Goal: Task Accomplishment & Management: Manage account settings

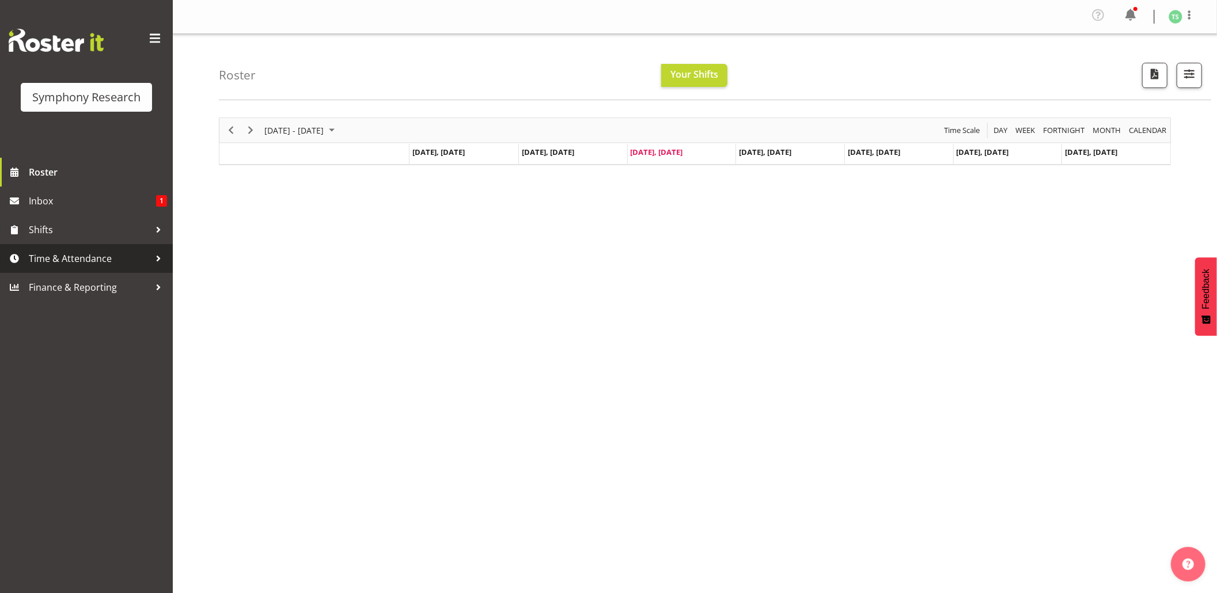
click at [74, 261] on span "Time & Attendance" at bounding box center [89, 258] width 121 height 17
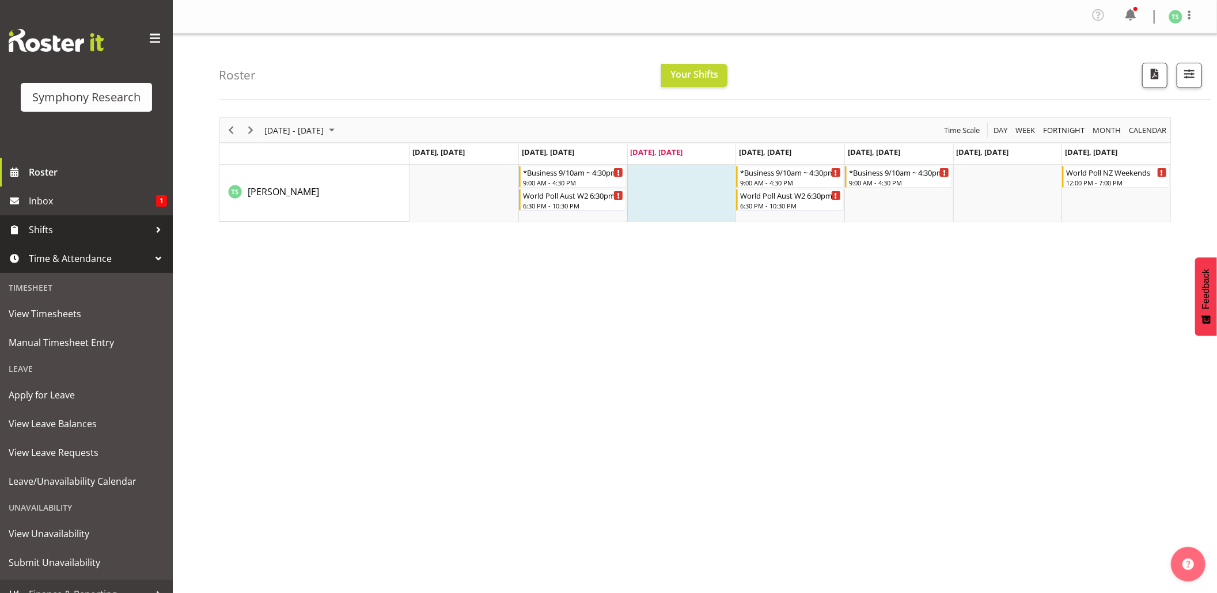
click at [28, 233] on link "Shifts" at bounding box center [86, 229] width 173 height 29
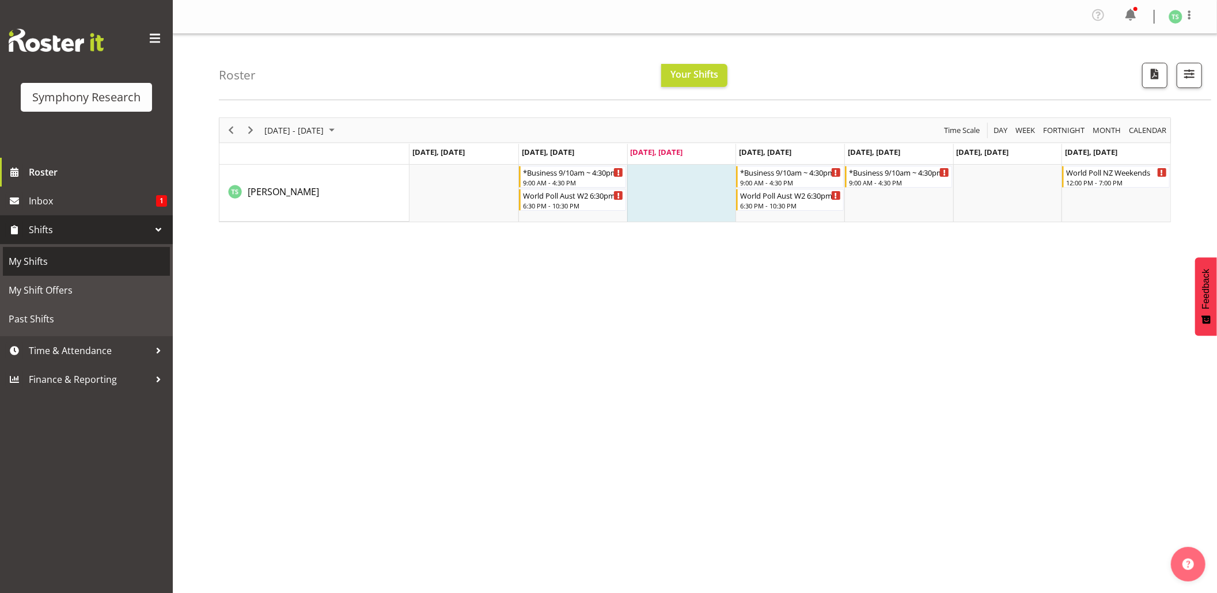
click at [29, 253] on span "My Shifts" at bounding box center [87, 261] width 156 height 17
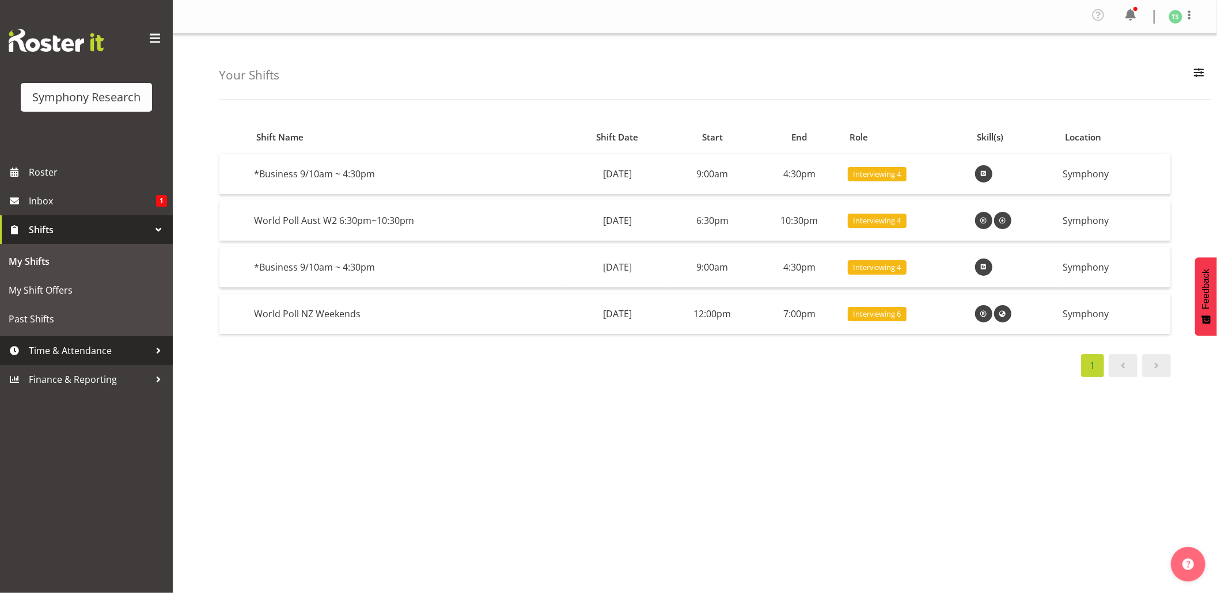
click at [62, 343] on span "Time & Attendance" at bounding box center [89, 350] width 121 height 17
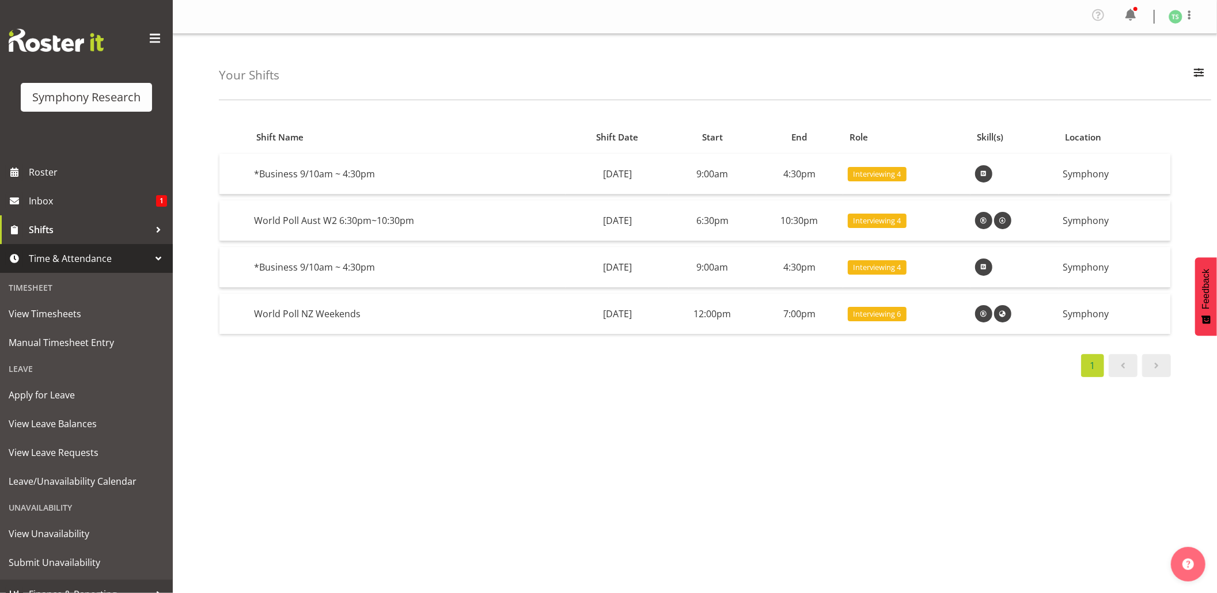
scroll to position [15, 0]
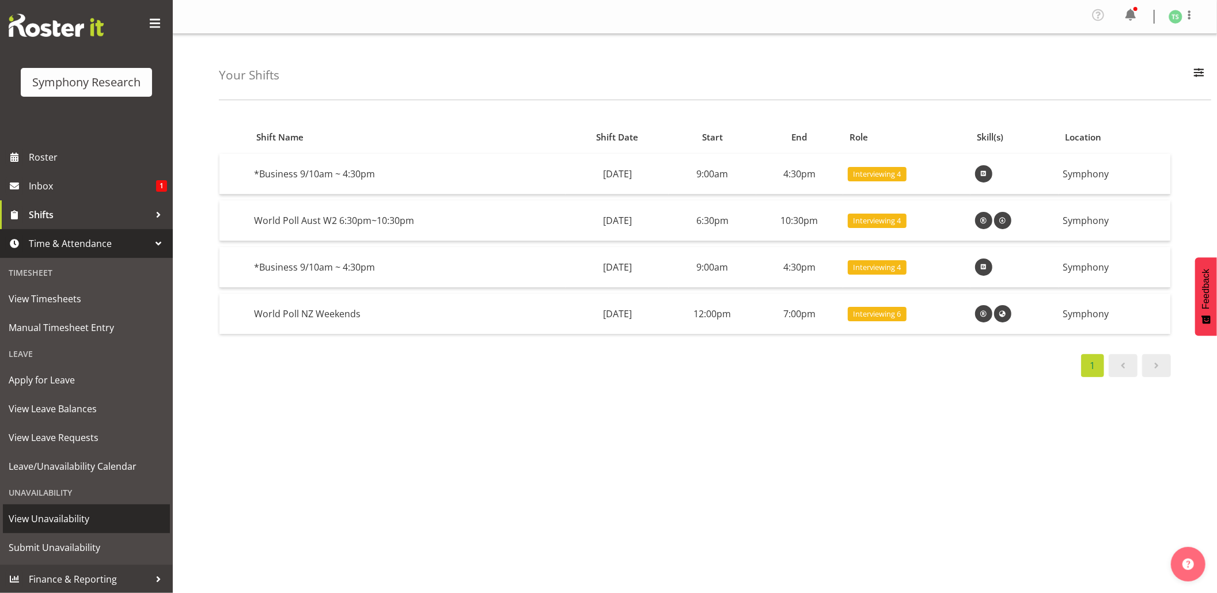
click at [73, 521] on span "View Unavailability" at bounding box center [87, 518] width 156 height 17
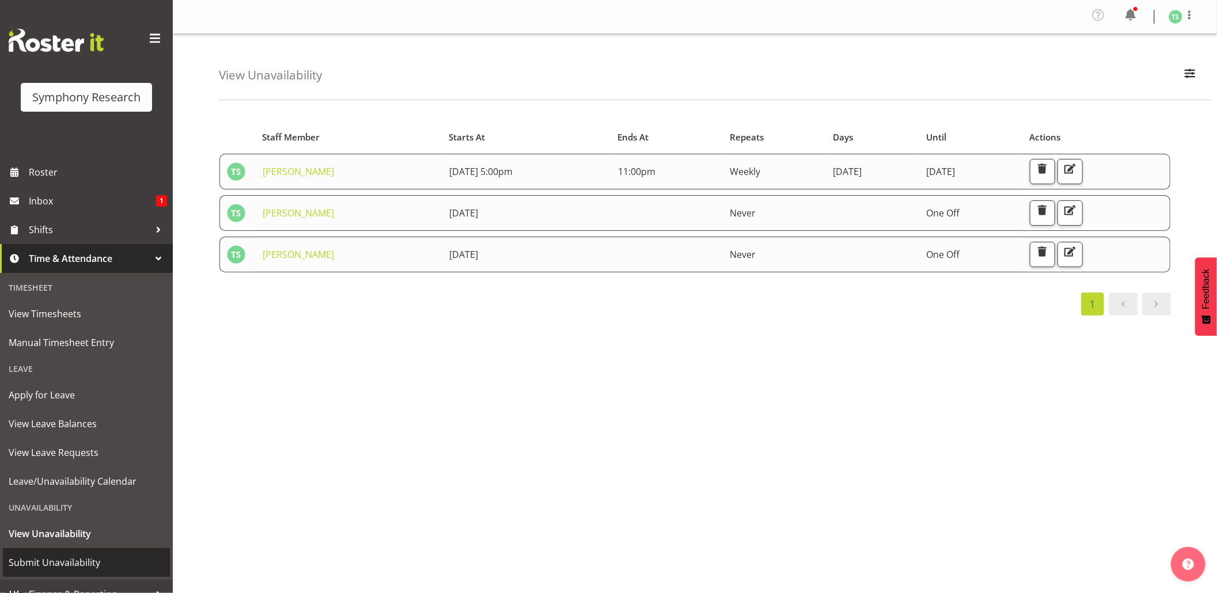
click at [50, 555] on span "Submit Unavailability" at bounding box center [87, 562] width 156 height 17
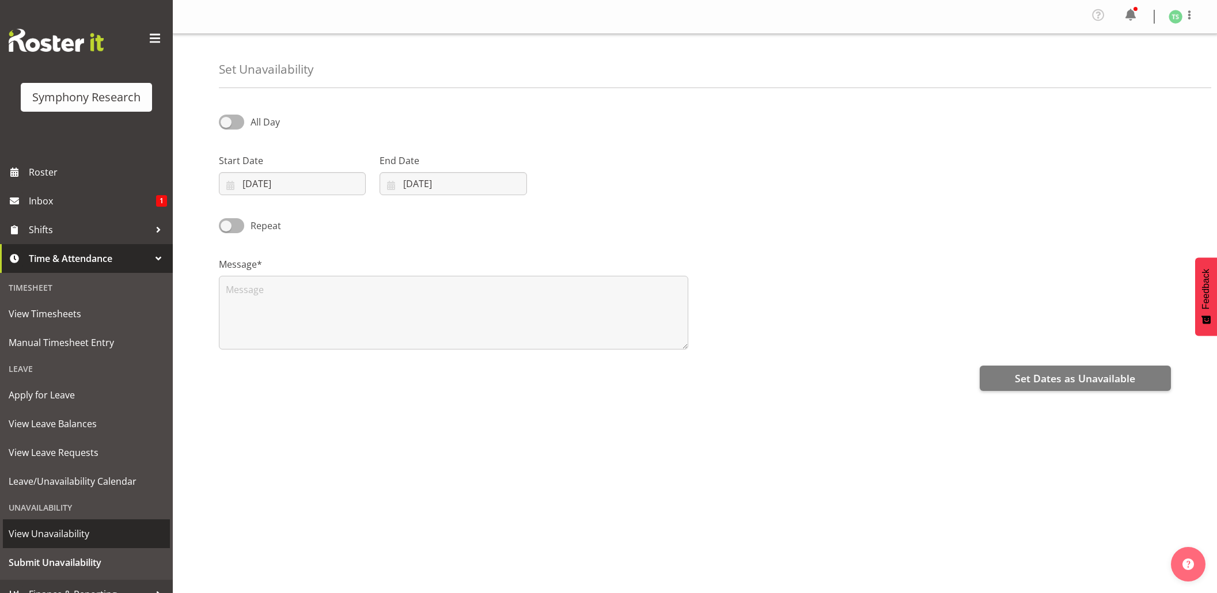
select select "7"
select select "2025"
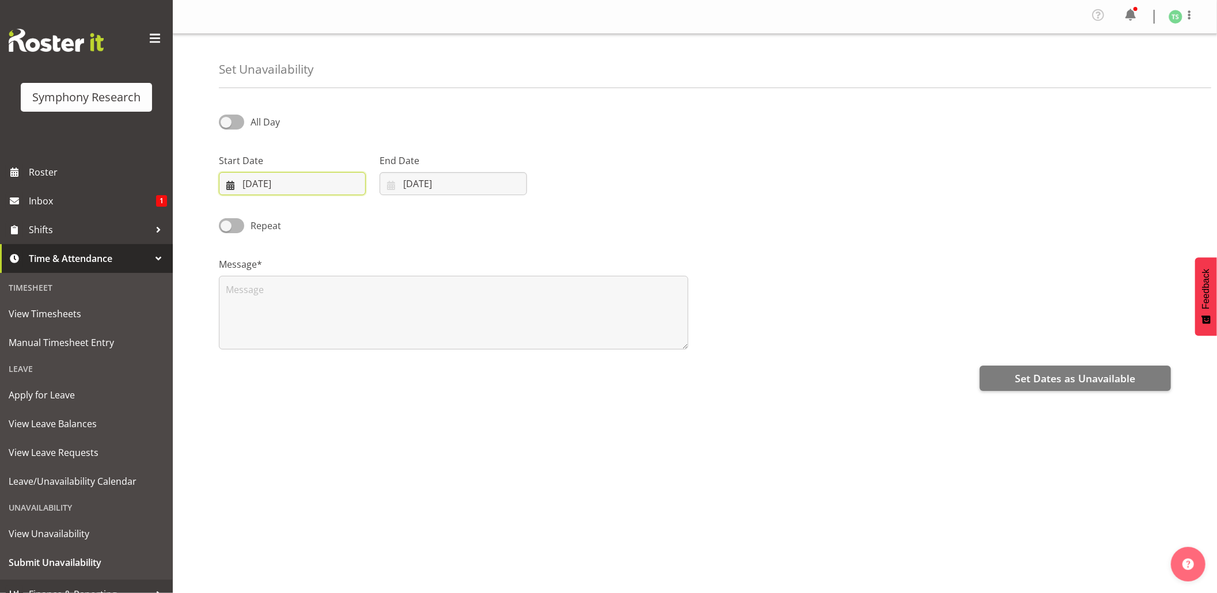
click at [272, 190] on input "[DATE]" at bounding box center [292, 183] width 147 height 23
click at [309, 225] on select "January February March April May June July August September October November De…" at bounding box center [290, 217] width 66 height 23
select select "8"
click at [257, 207] on select "January February March April May June July August September October November De…" at bounding box center [290, 217] width 66 height 23
click at [289, 282] on span "2" at bounding box center [288, 277] width 5 height 11
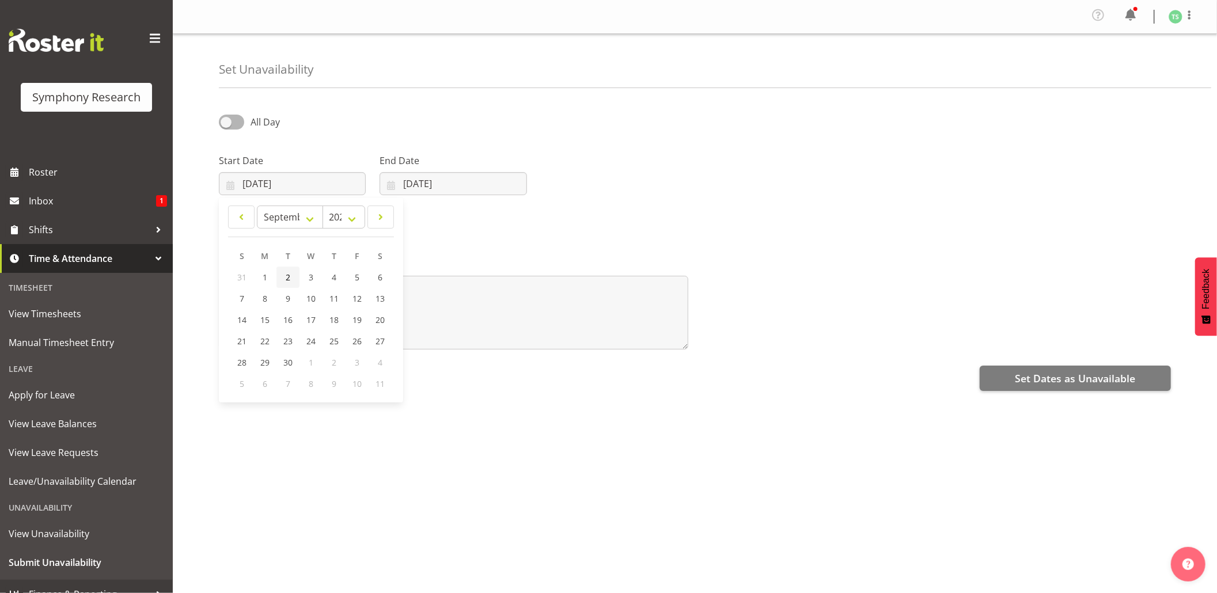
type input "02/09/2025"
click at [427, 180] on input "27/08/2025" at bounding box center [453, 183] width 147 height 23
click at [456, 226] on select "January February March April May June July August September October November De…" at bounding box center [430, 217] width 79 height 23
select select "8"
click at [391, 207] on select "January February March April May June July August September October November De…" at bounding box center [430, 217] width 79 height 23
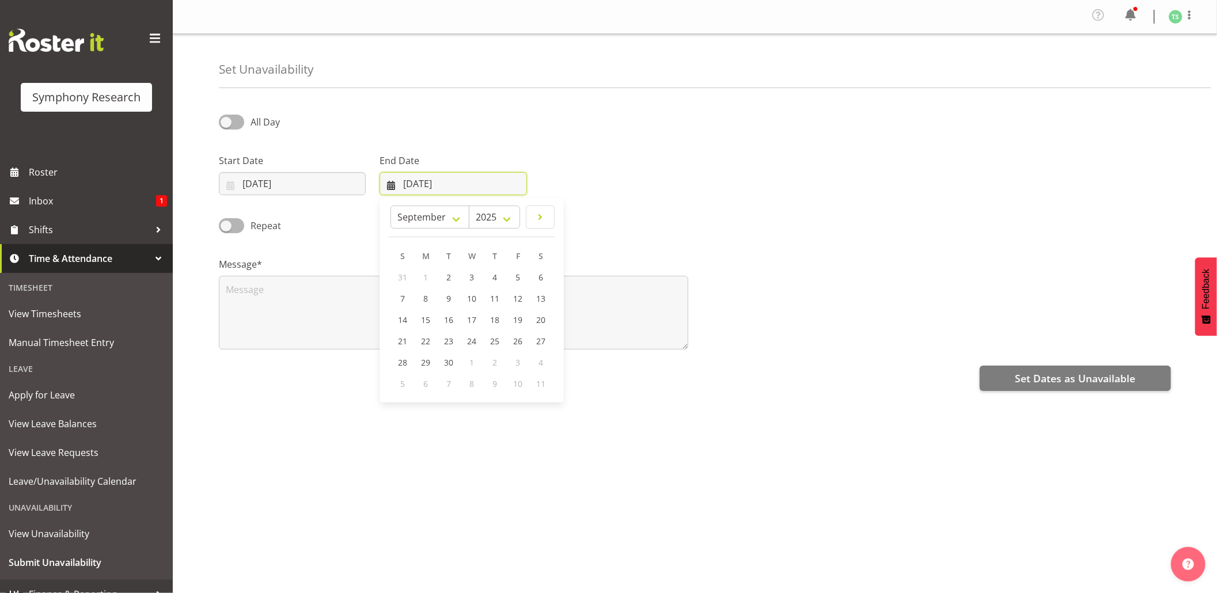
click at [422, 185] on input "27/08/2025" at bounding box center [453, 183] width 147 height 23
click at [448, 278] on span "2" at bounding box center [448, 277] width 5 height 11
type input "02/09/2025"
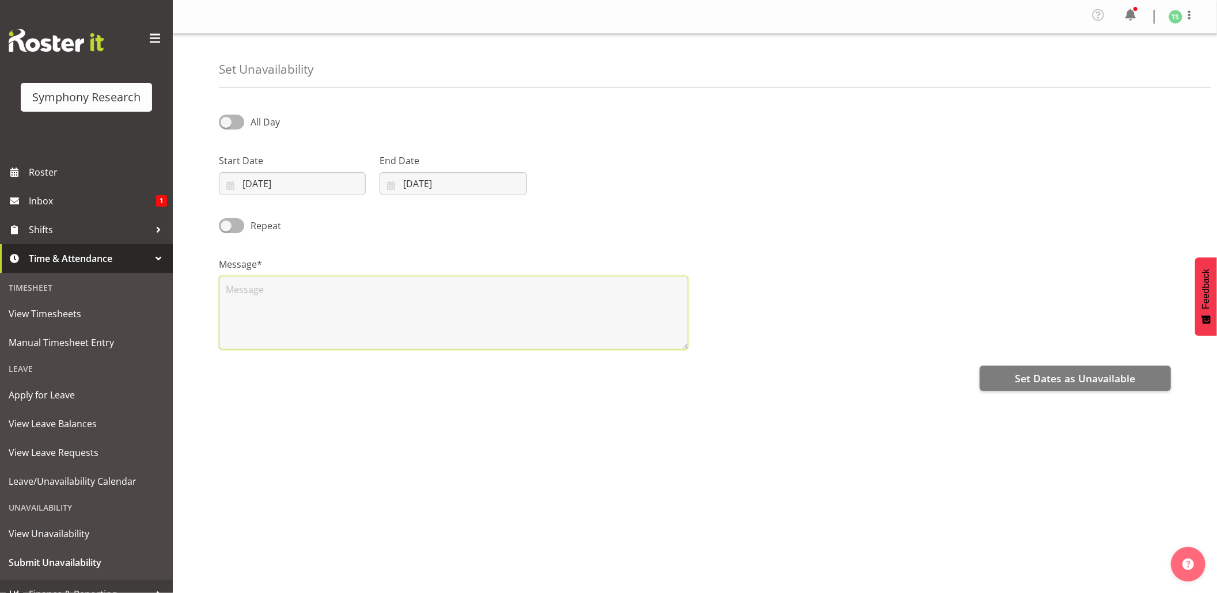
click at [425, 308] on textarea at bounding box center [453, 313] width 469 height 74
type textarea "Day off"
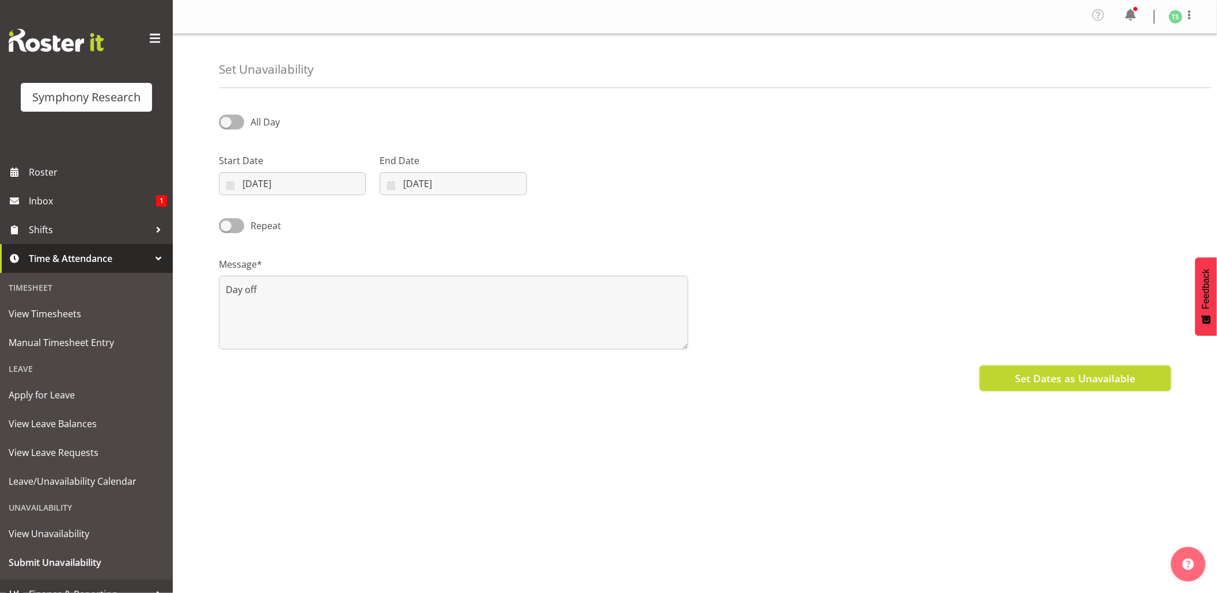
click at [1084, 377] on span "Set Dates as Unavailable" at bounding box center [1075, 378] width 120 height 15
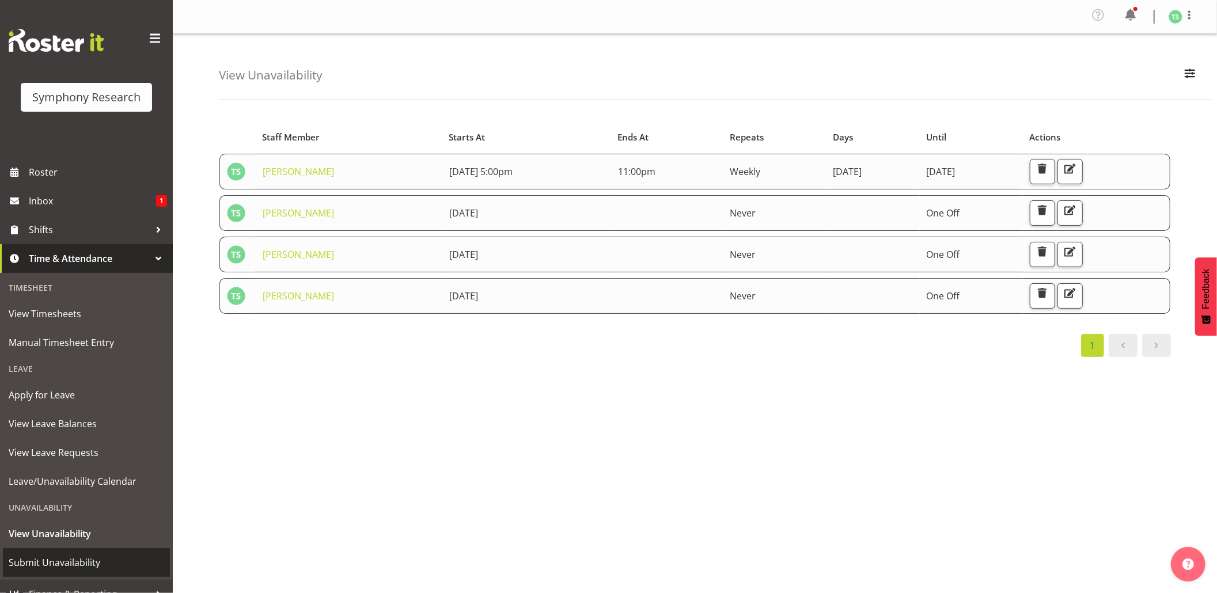
click at [86, 560] on span "Submit Unavailability" at bounding box center [87, 562] width 156 height 17
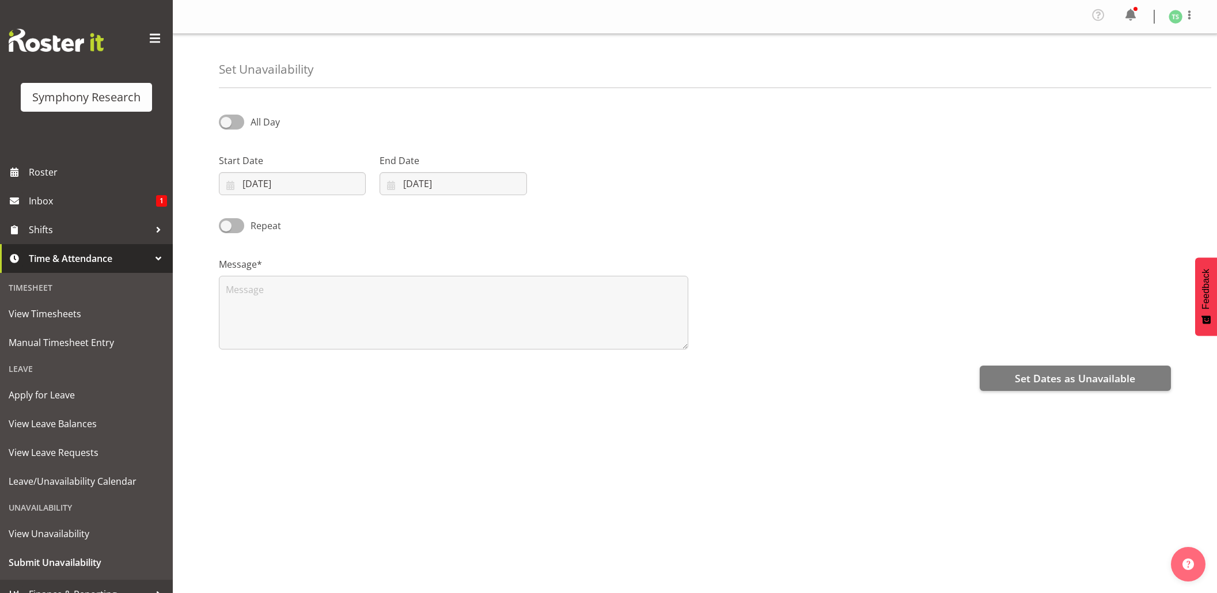
select select "7"
select select "2025"
click at [305, 173] on input "[DATE]" at bounding box center [292, 183] width 147 height 23
click at [312, 226] on select "January February March April May June July August September October November De…" at bounding box center [290, 217] width 66 height 23
select select "8"
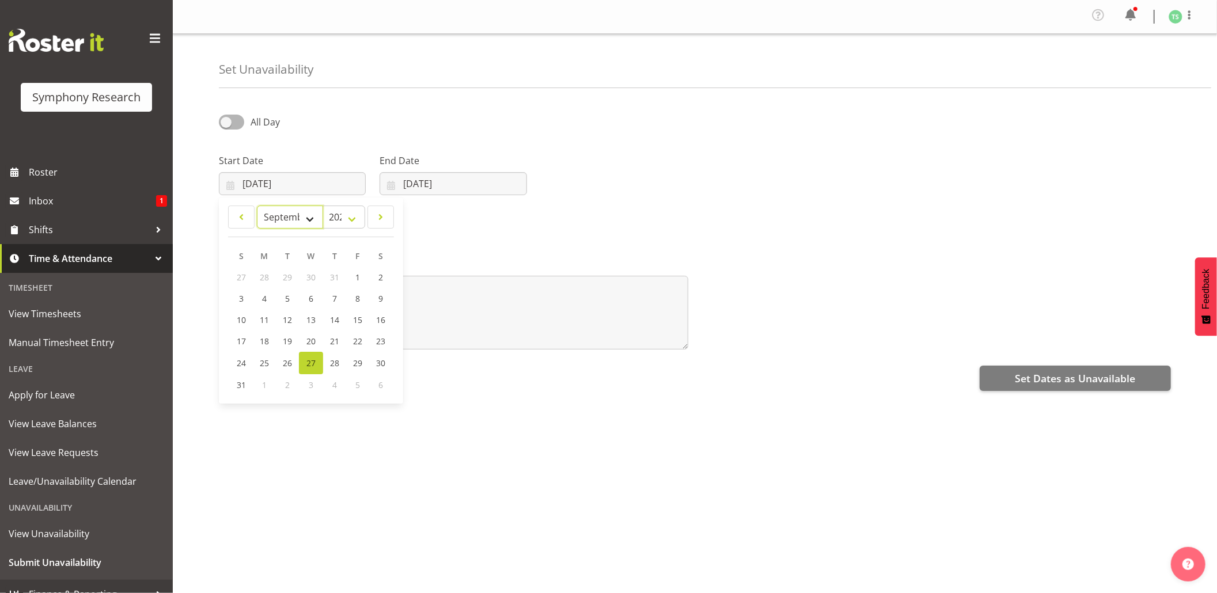
click at [257, 207] on select "January February March April May June July August September October November De…" at bounding box center [290, 217] width 66 height 23
click at [448, 184] on input "[DATE]" at bounding box center [453, 183] width 147 height 23
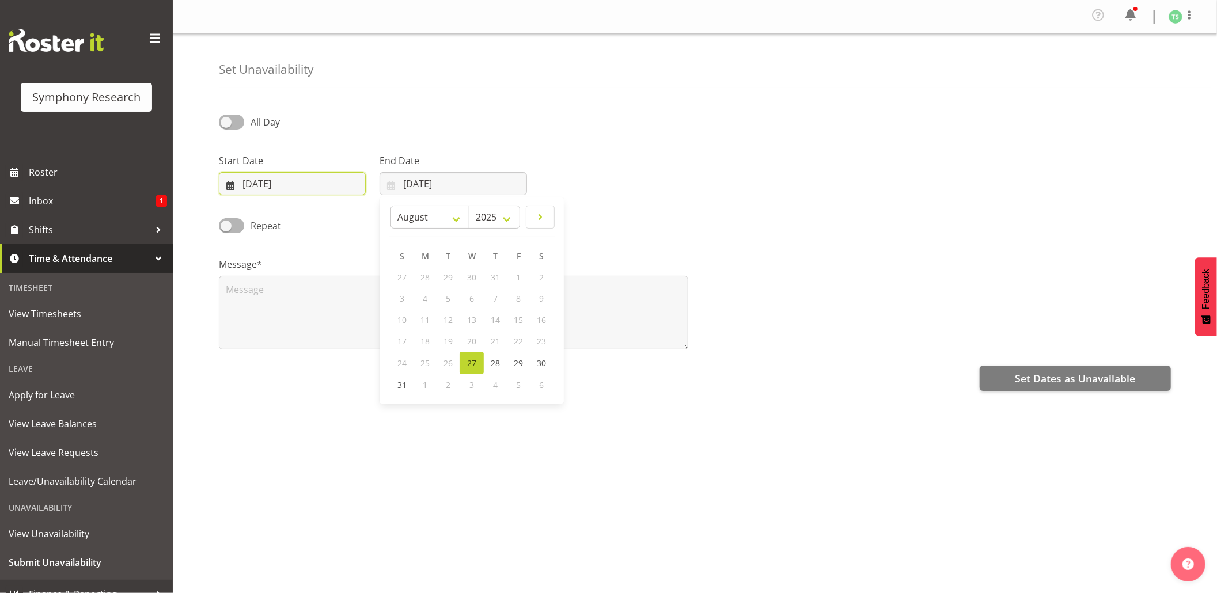
click at [275, 184] on input "27/08/2025" at bounding box center [292, 183] width 147 height 23
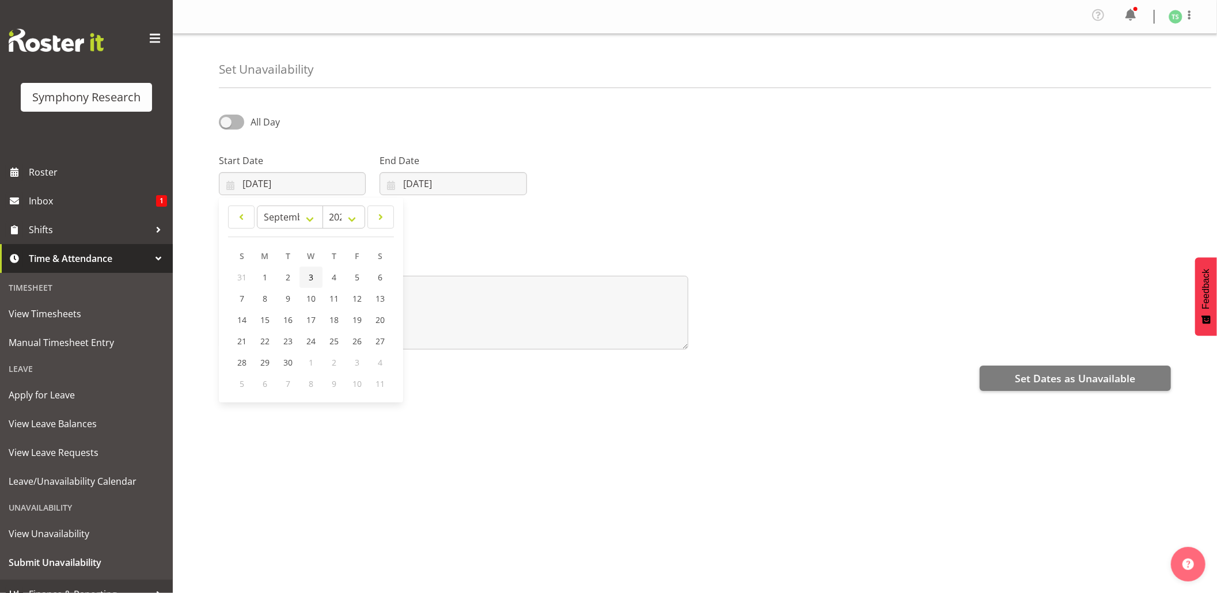
click at [312, 275] on span "3" at bounding box center [311, 277] width 5 height 11
type input "03/09/2025"
click at [417, 194] on input "27/08/2025" at bounding box center [453, 183] width 147 height 23
click at [452, 222] on select "January February March April May June July August September October November De…" at bounding box center [430, 217] width 79 height 23
select select "8"
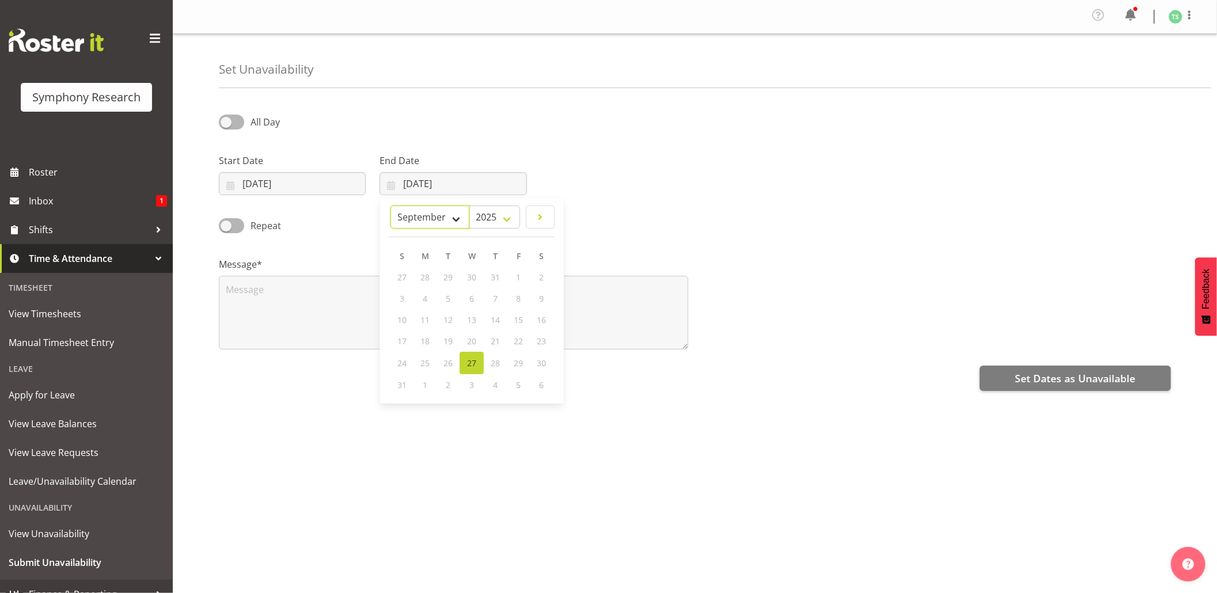
click at [391, 207] on select "January February March April May June July August September October November De…" at bounding box center [430, 217] width 79 height 23
click at [470, 279] on span "3" at bounding box center [471, 277] width 5 height 11
type input "03/09/2025"
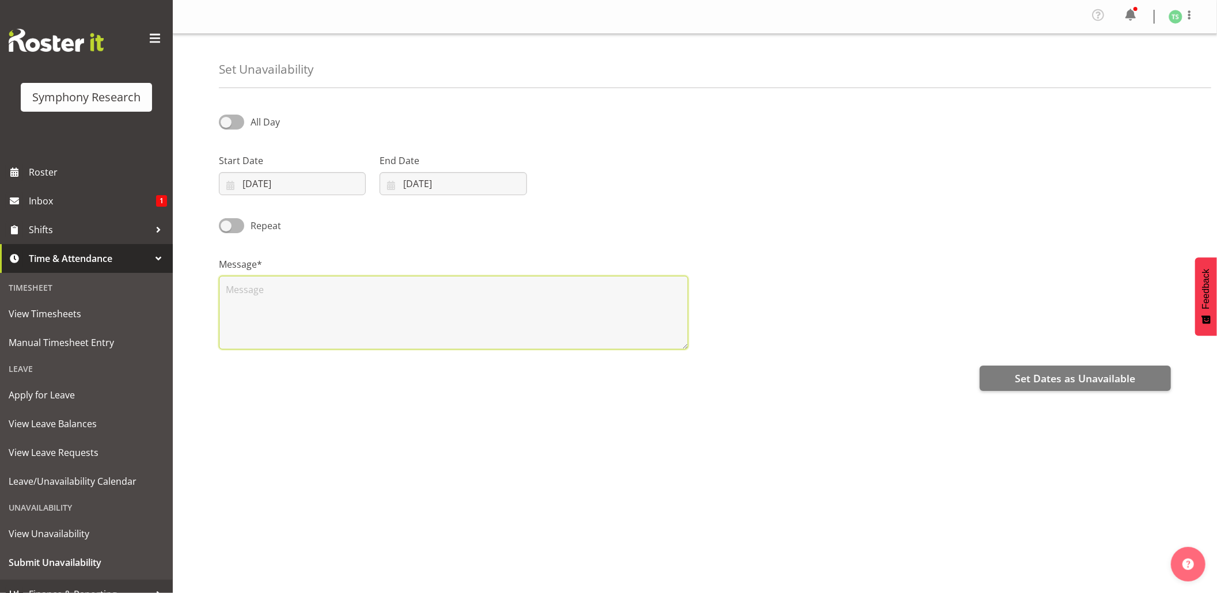
click at [438, 314] on textarea at bounding box center [453, 313] width 469 height 74
type textarea "Day off"
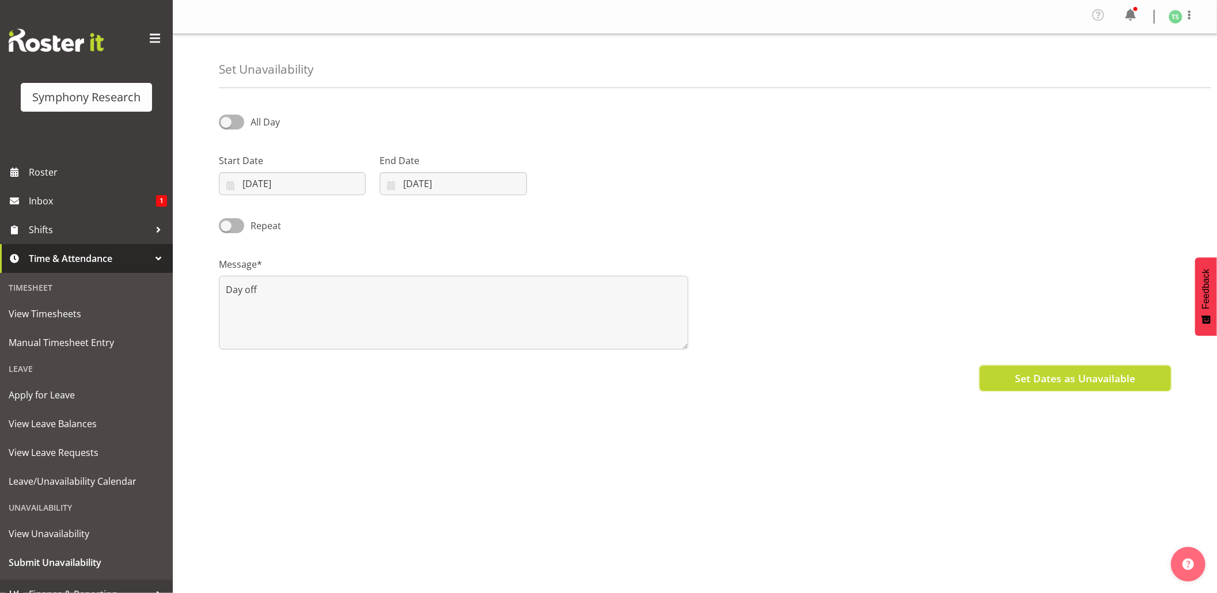
click at [1052, 369] on button "Set Dates as Unavailable" at bounding box center [1075, 378] width 191 height 25
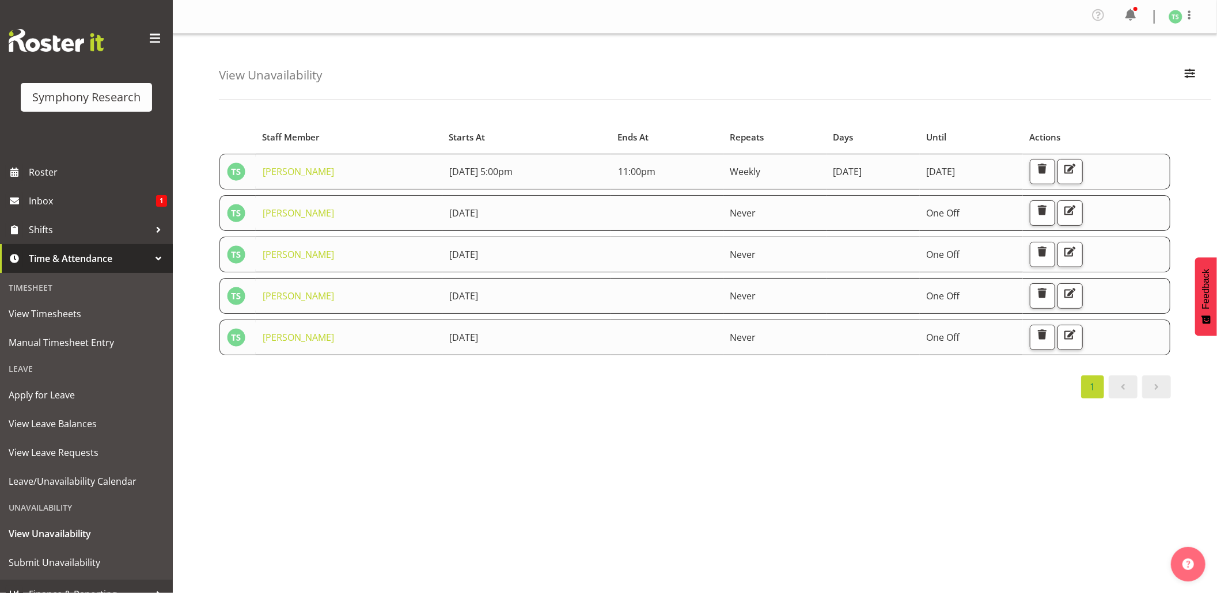
scroll to position [15, 0]
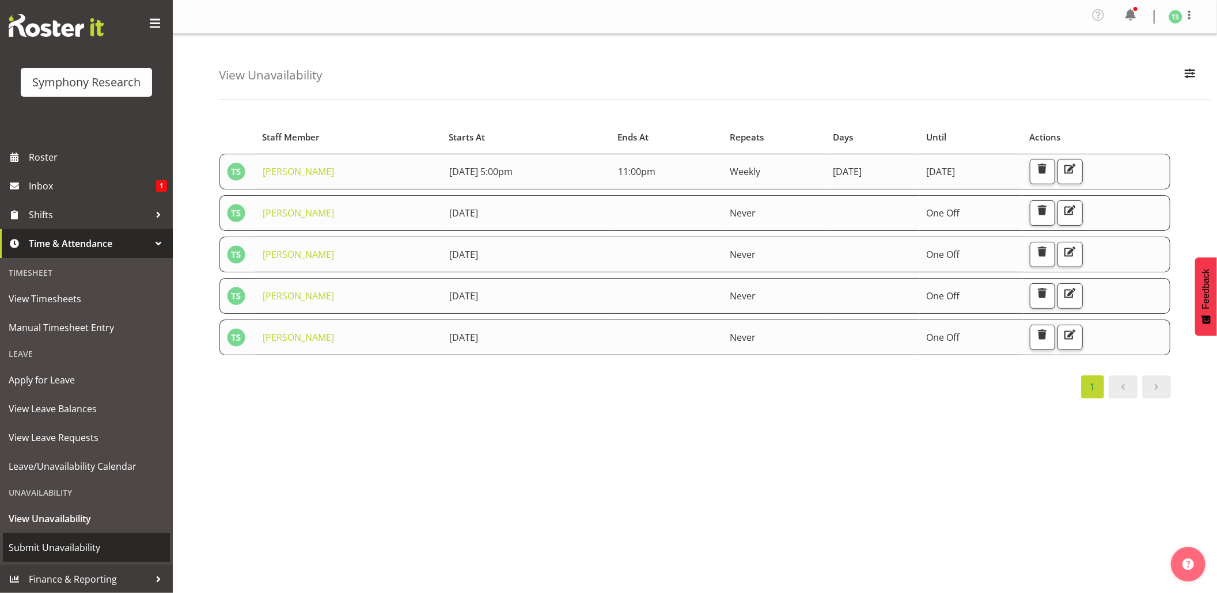
click at [83, 540] on span "Submit Unavailability" at bounding box center [87, 547] width 156 height 17
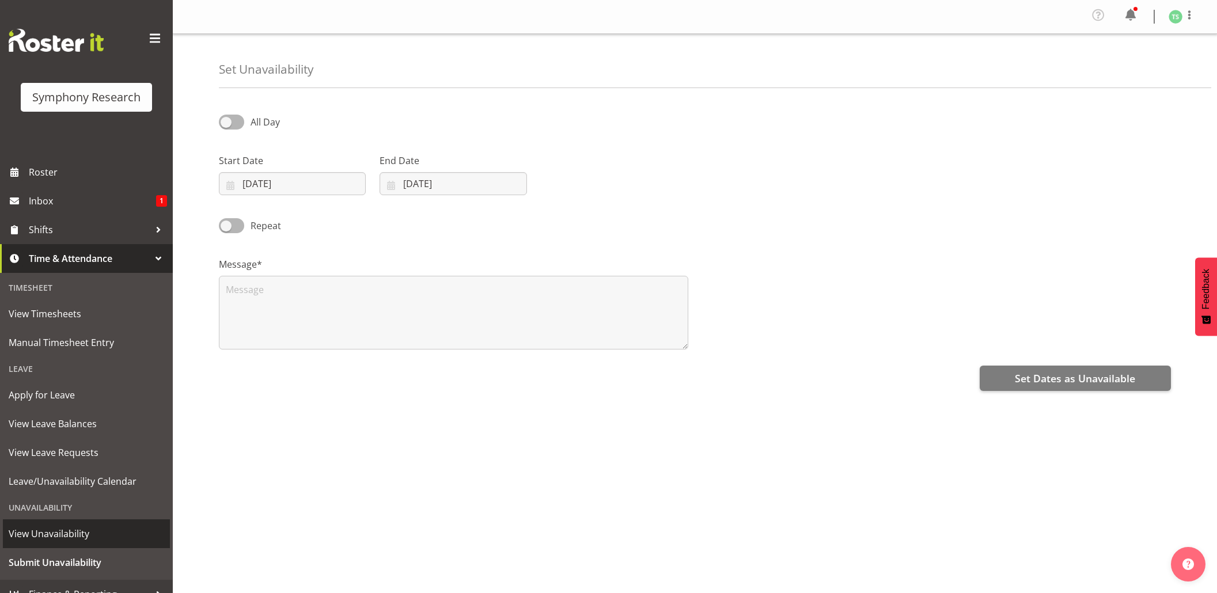
select select "7"
select select "2025"
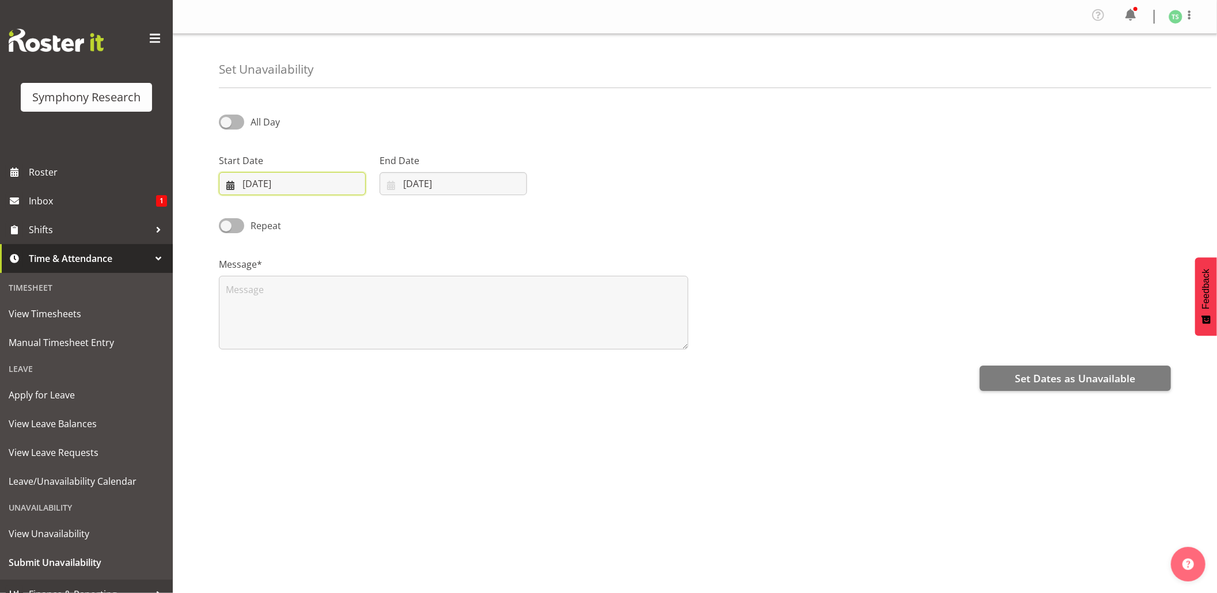
click at [267, 192] on input "[DATE]" at bounding box center [292, 183] width 147 height 23
click at [312, 215] on select "January February March April May June July August September October November De…" at bounding box center [290, 217] width 66 height 23
select select "8"
click at [257, 207] on select "January February March April May June July August September October November De…" at bounding box center [290, 217] width 66 height 23
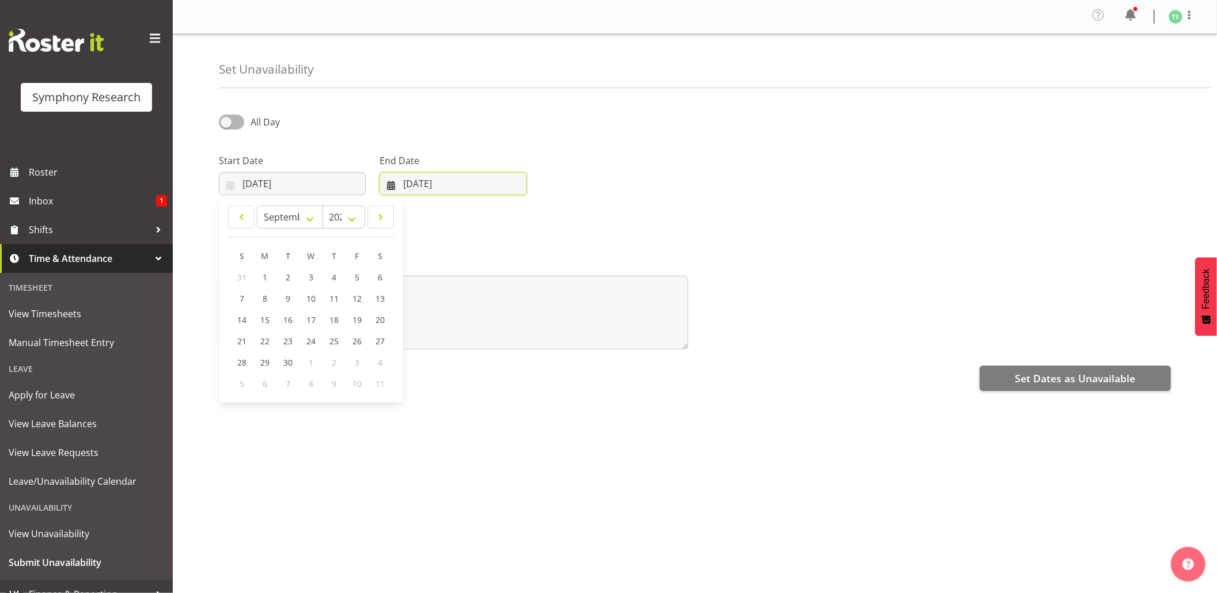
click at [420, 190] on input "27/08/2025" at bounding box center [453, 183] width 147 height 23
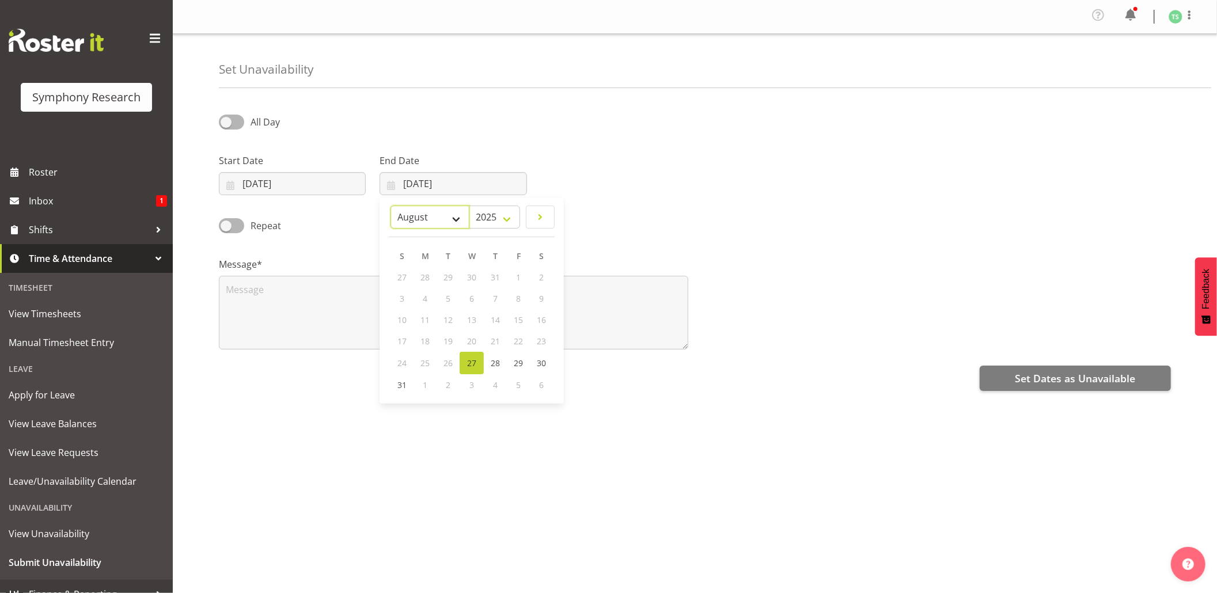
click at [457, 213] on select "January February March April May June July August September October November De…" at bounding box center [430, 217] width 79 height 23
select select "8"
click at [418, 207] on select "January February March April May June July August September October November De…" at bounding box center [430, 217] width 79 height 23
click at [542, 280] on span "6" at bounding box center [541, 277] width 5 height 11
type input "06/09/2025"
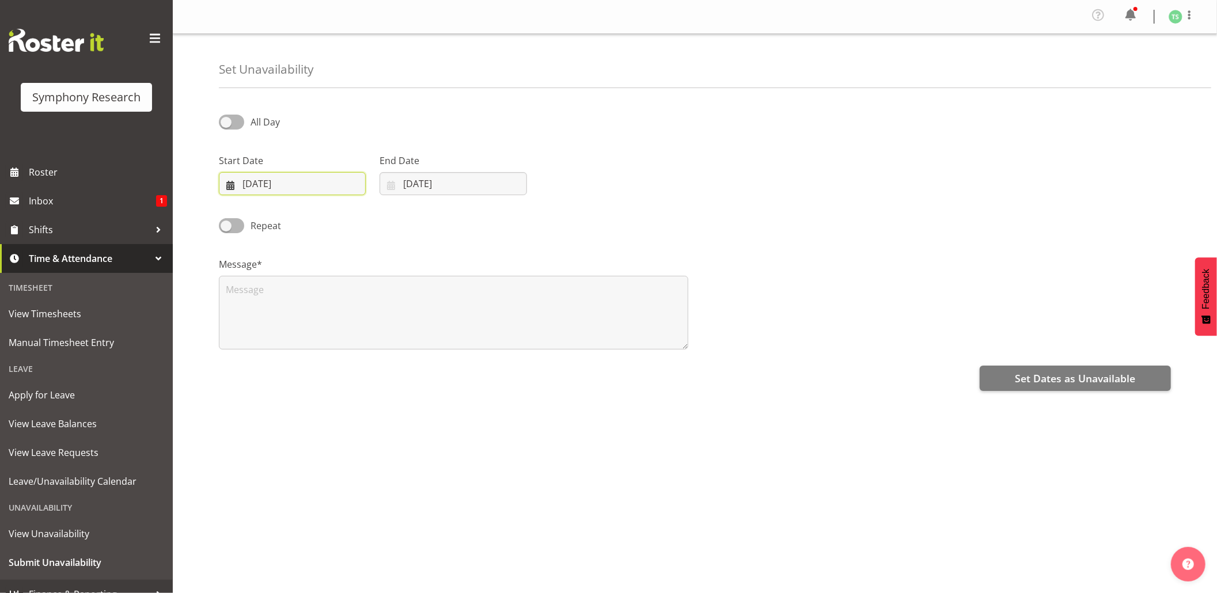
click at [265, 180] on input "27/08/2025" at bounding box center [292, 183] width 147 height 23
click at [385, 271] on link "6" at bounding box center [380, 277] width 23 height 21
type input "06/09/2025"
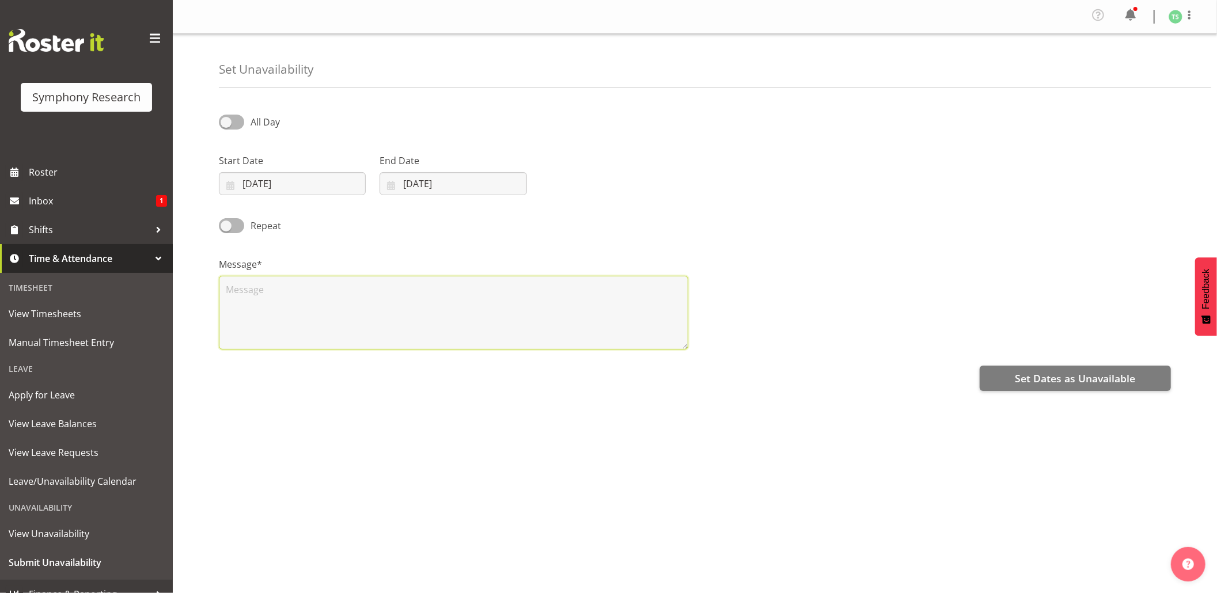
click at [401, 312] on textarea at bounding box center [453, 313] width 469 height 74
type textarea "Day off"
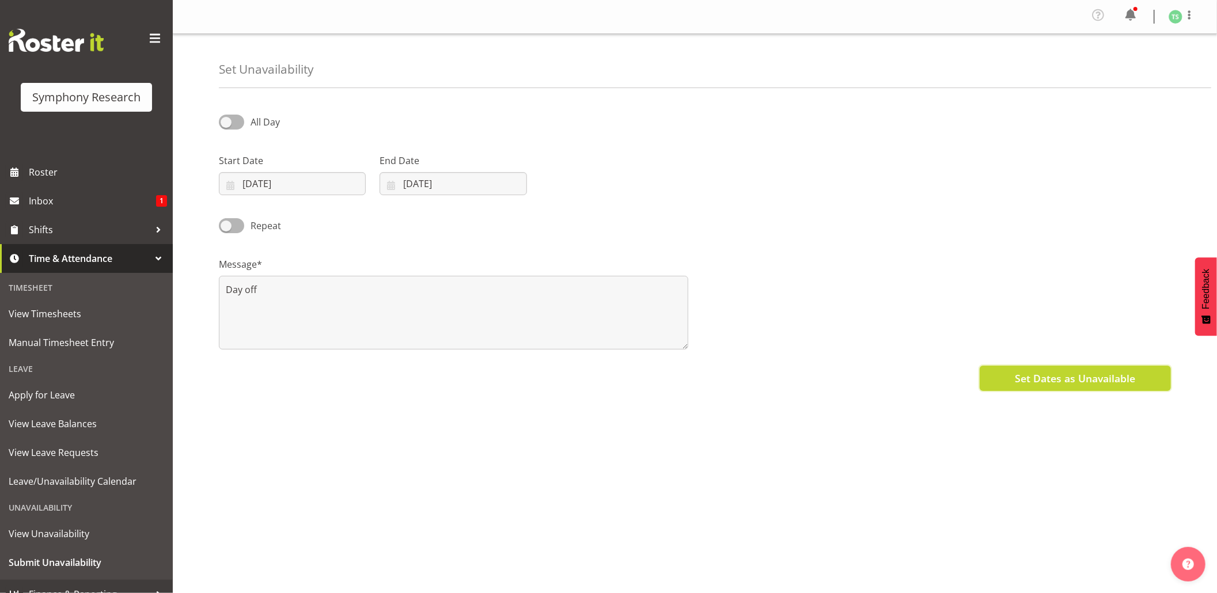
click at [1052, 380] on span "Set Dates as Unavailable" at bounding box center [1075, 378] width 120 height 15
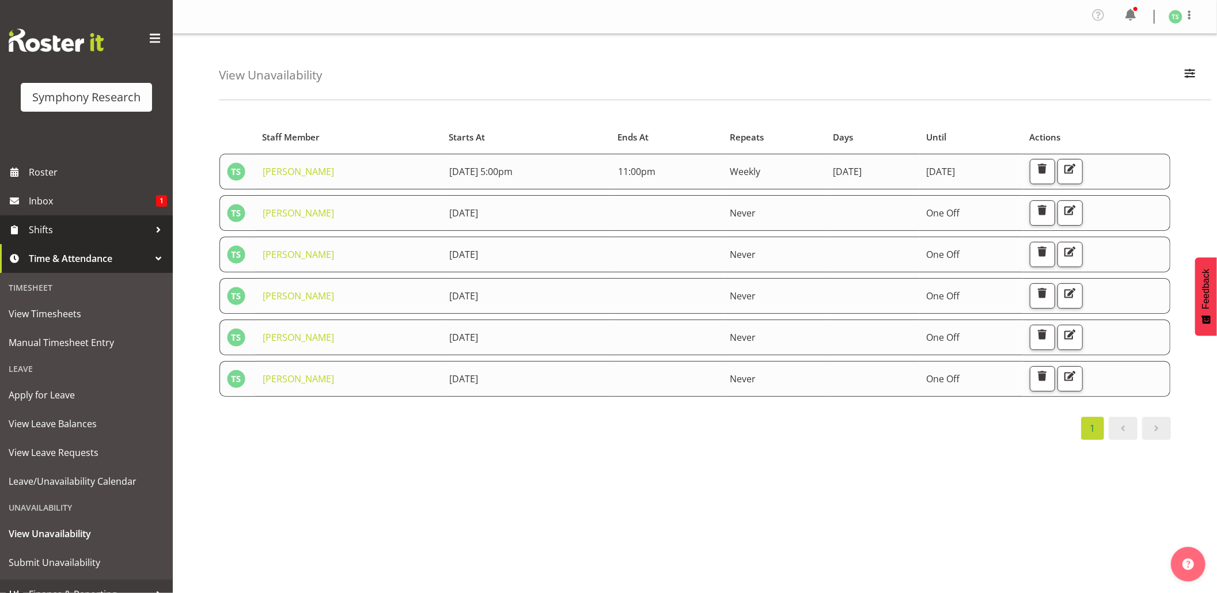
click at [31, 224] on span "Shifts" at bounding box center [89, 229] width 121 height 17
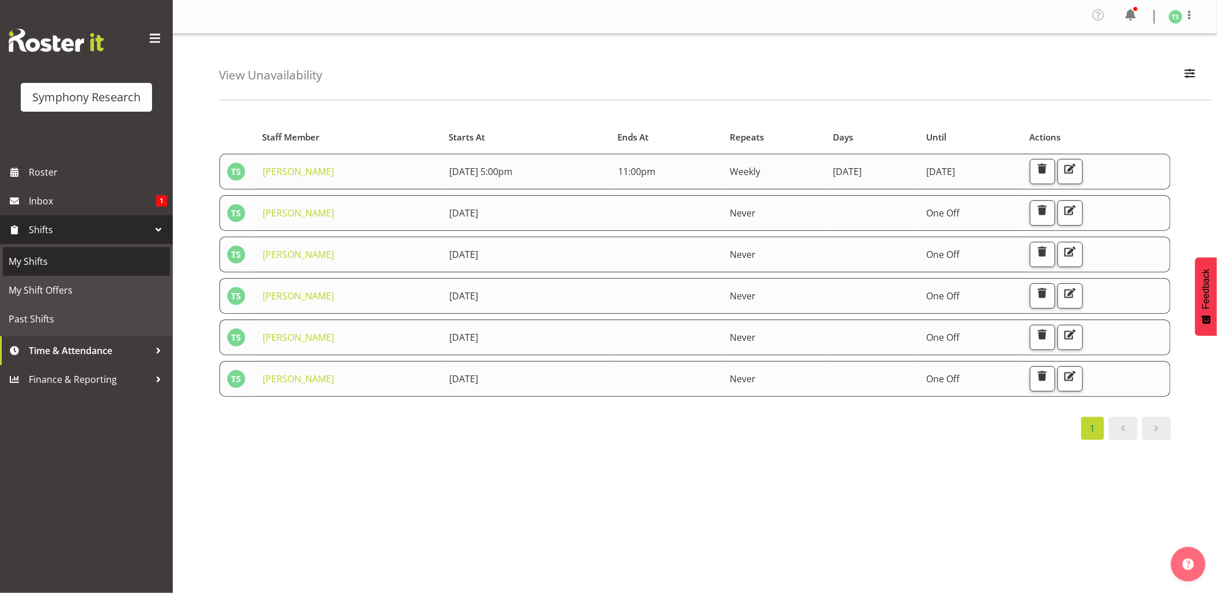
click at [36, 255] on span "My Shifts" at bounding box center [87, 261] width 156 height 17
